Goal: Information Seeking & Learning: Learn about a topic

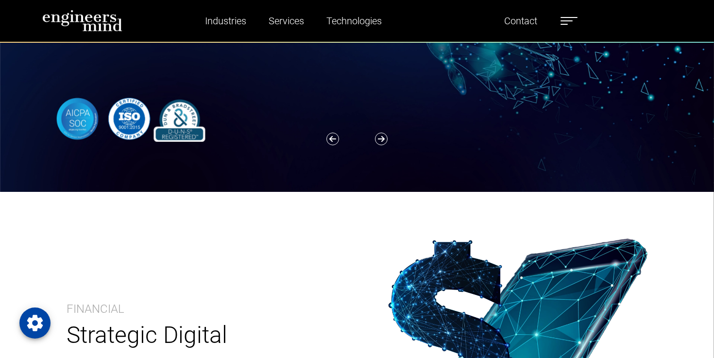
scroll to position [83, 0]
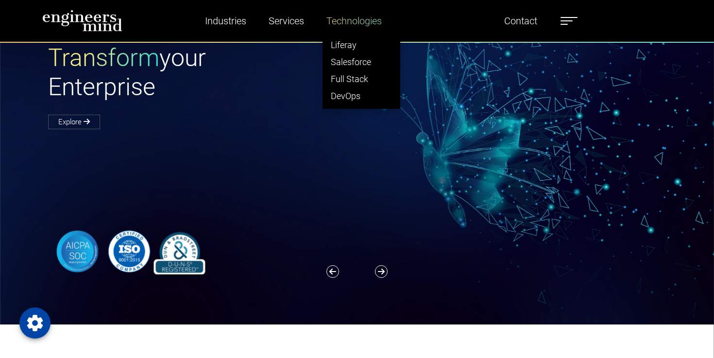
click at [377, 31] on link "Technologies" at bounding box center [354, 21] width 63 height 22
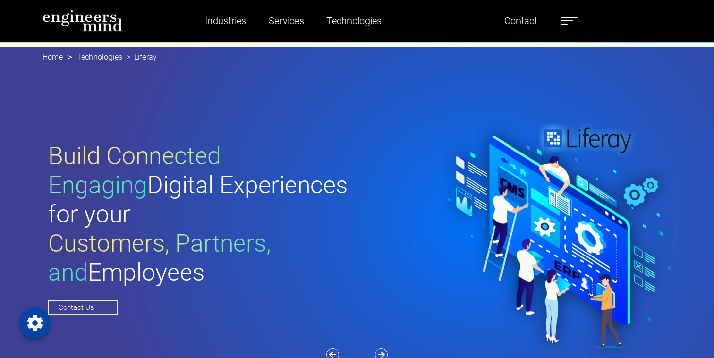
click at [122, 62] on link "Technologies" at bounding box center [100, 56] width 46 height 9
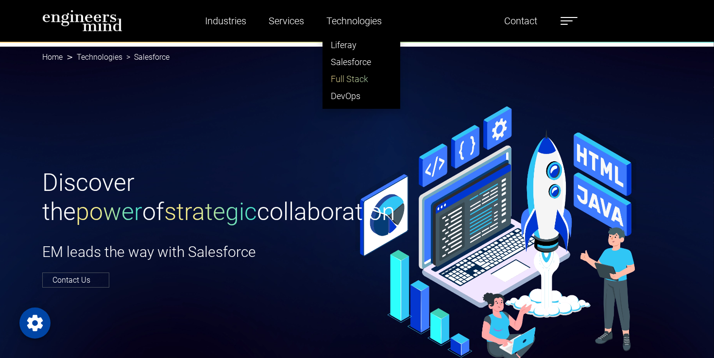
click at [362, 87] on link "Full Stack" at bounding box center [361, 78] width 77 height 17
